Goal: Navigation & Orientation: Find specific page/section

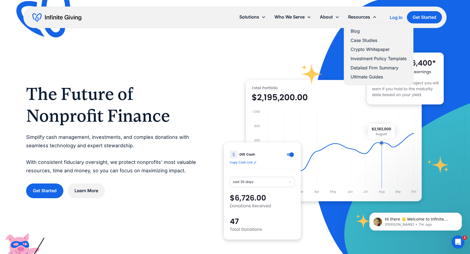
click at [355, 31] on link "Blog" at bounding box center [379, 30] width 56 height 7
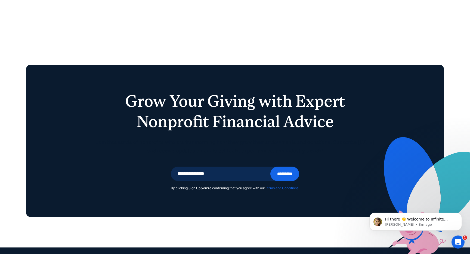
scroll to position [1003, 0]
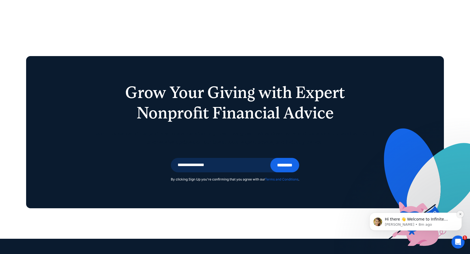
click at [458, 213] on button "Dismiss notification" at bounding box center [460, 214] width 7 height 7
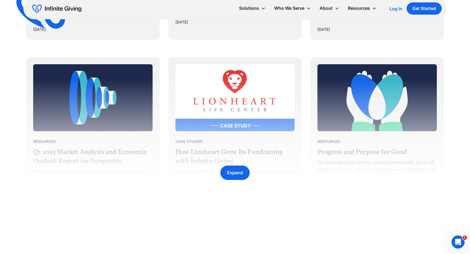
scroll to position [834, 0]
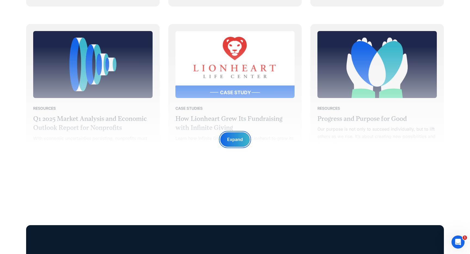
click at [235, 137] on div "Expand" at bounding box center [235, 139] width 16 height 7
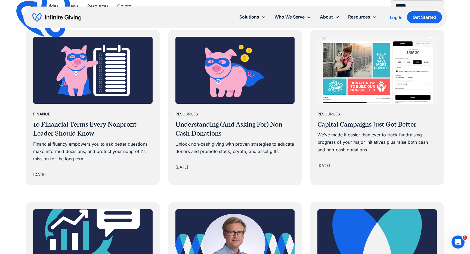
scroll to position [0, 0]
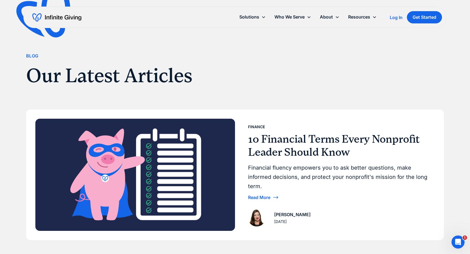
click at [49, 16] on img "home" at bounding box center [56, 17] width 49 height 9
